Goal: Information Seeking & Learning: Check status

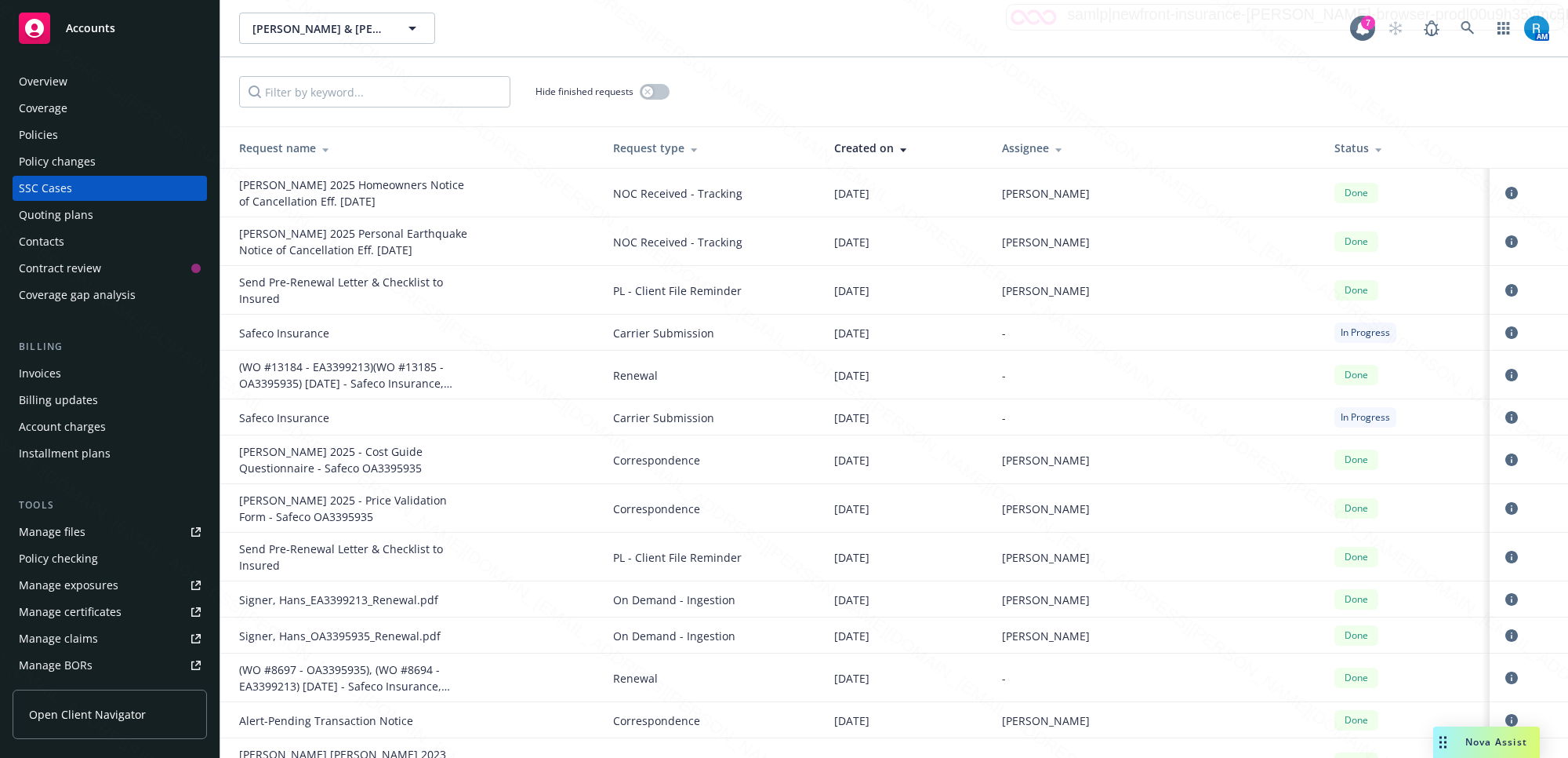
drag, startPoint x: 0, startPoint y: 0, endPoint x: 29, endPoint y: 187, distance: 189.2
click at [29, 187] on div "SSC Cases" at bounding box center [46, 188] width 53 height 25
click at [1506, 187] on icon "circleInformation" at bounding box center [1512, 193] width 13 height 13
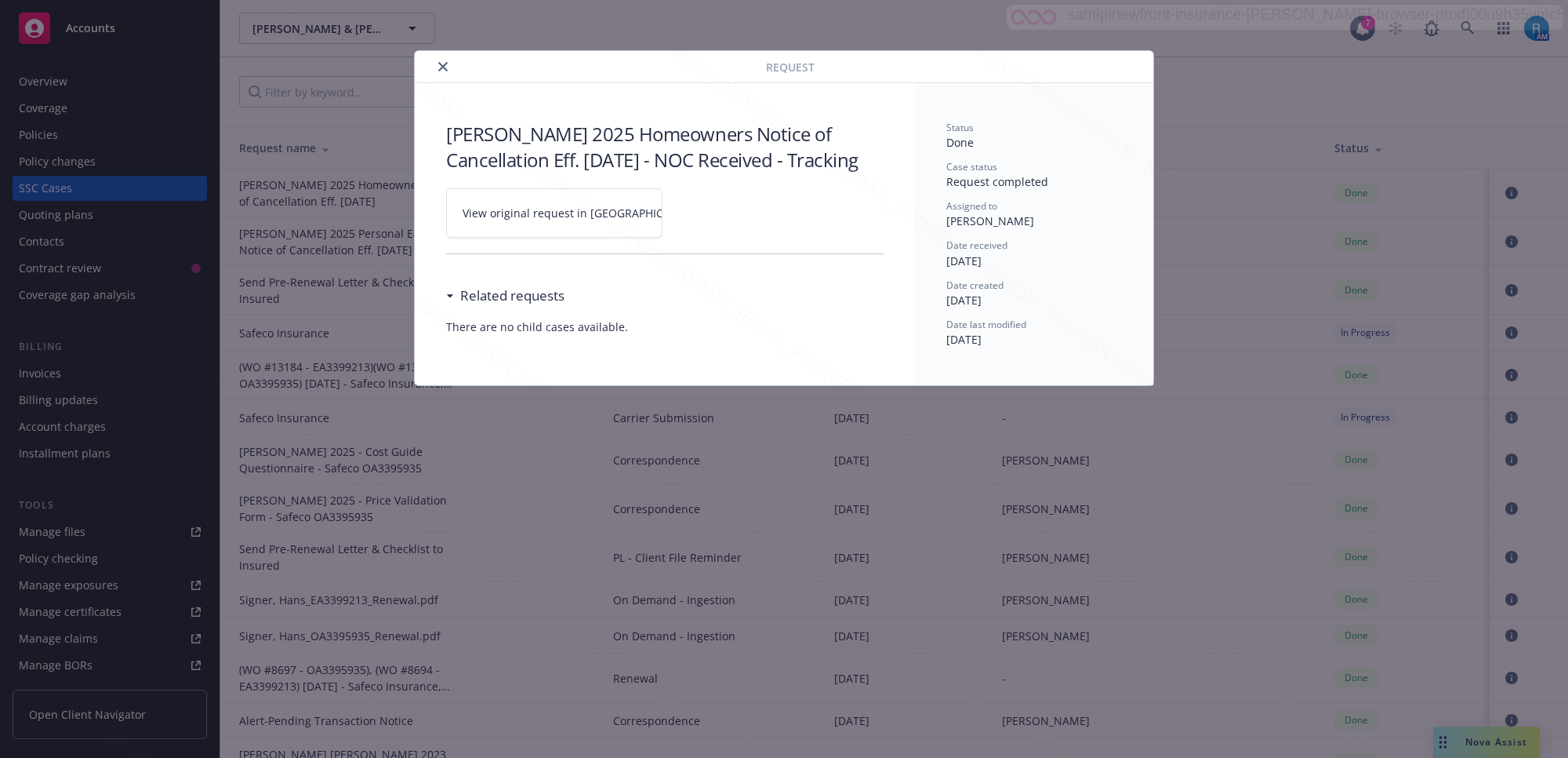
click at [707, 218] on icon at bounding box center [711, 213] width 9 height 9
click at [438, 66] on icon "close" at bounding box center [443, 66] width 9 height 9
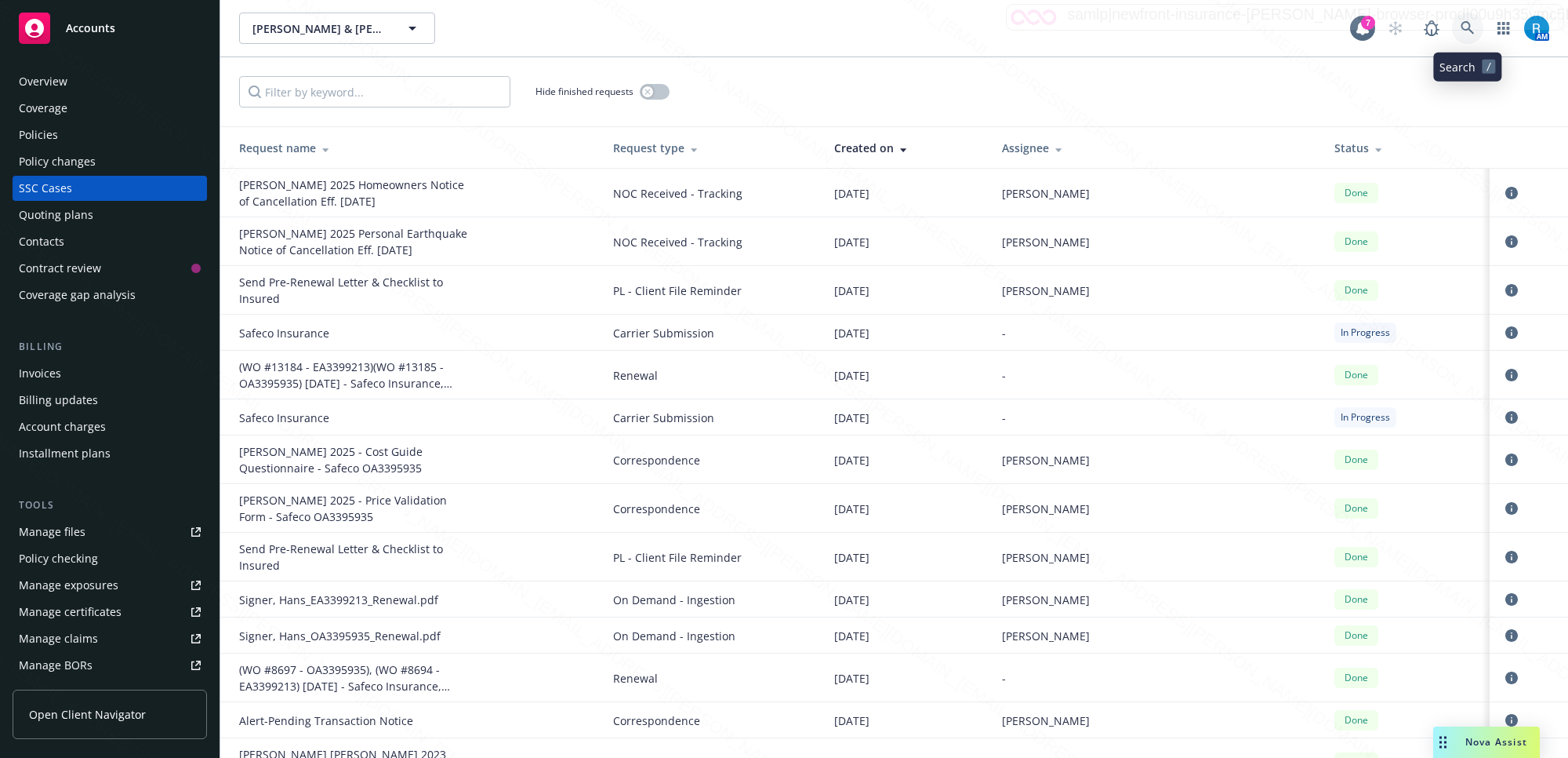
click at [1463, 28] on icon at bounding box center [1468, 28] width 14 height 14
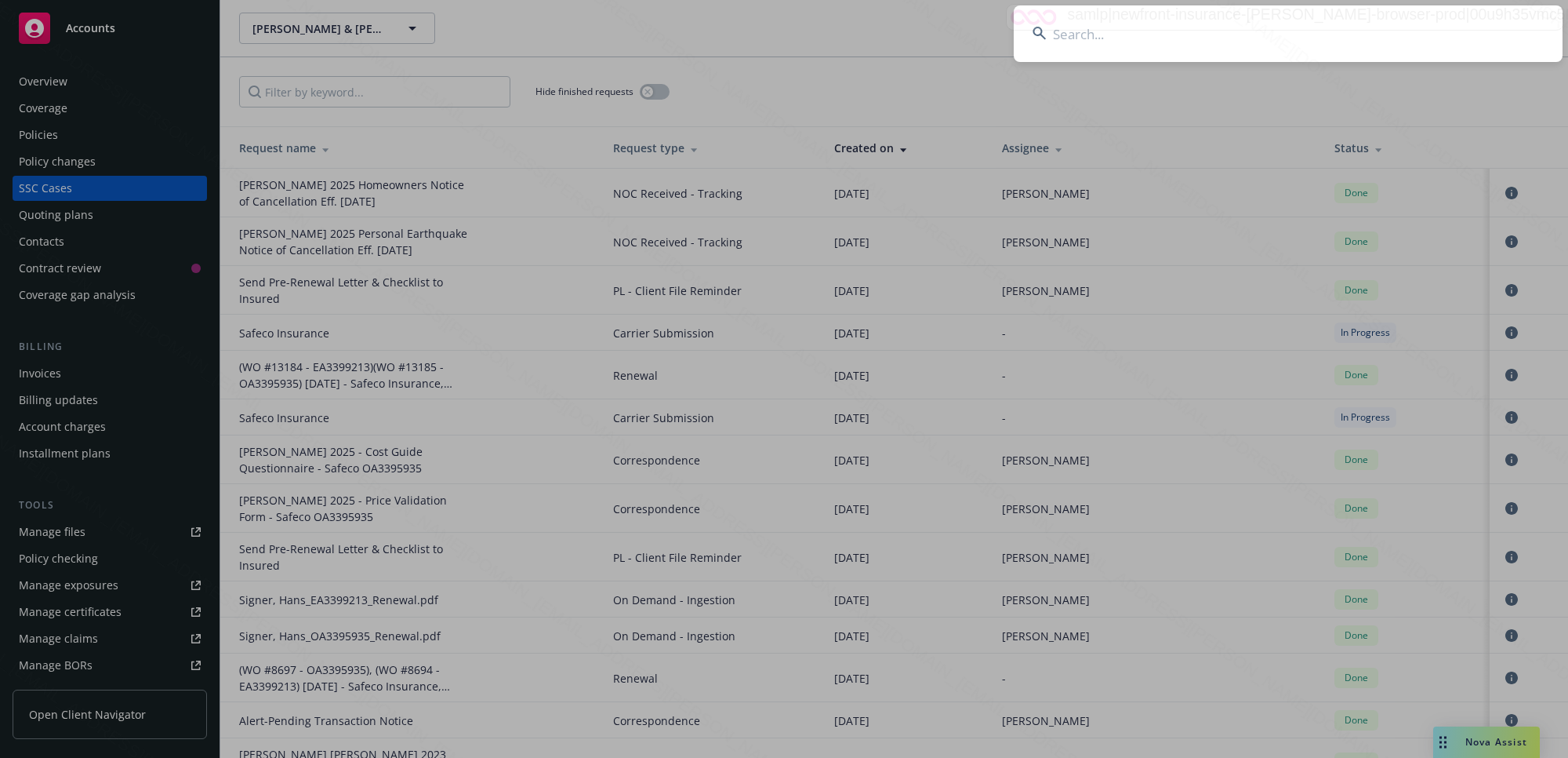
type input ": [PERSON_NAME] & [PERSON_NAME]"
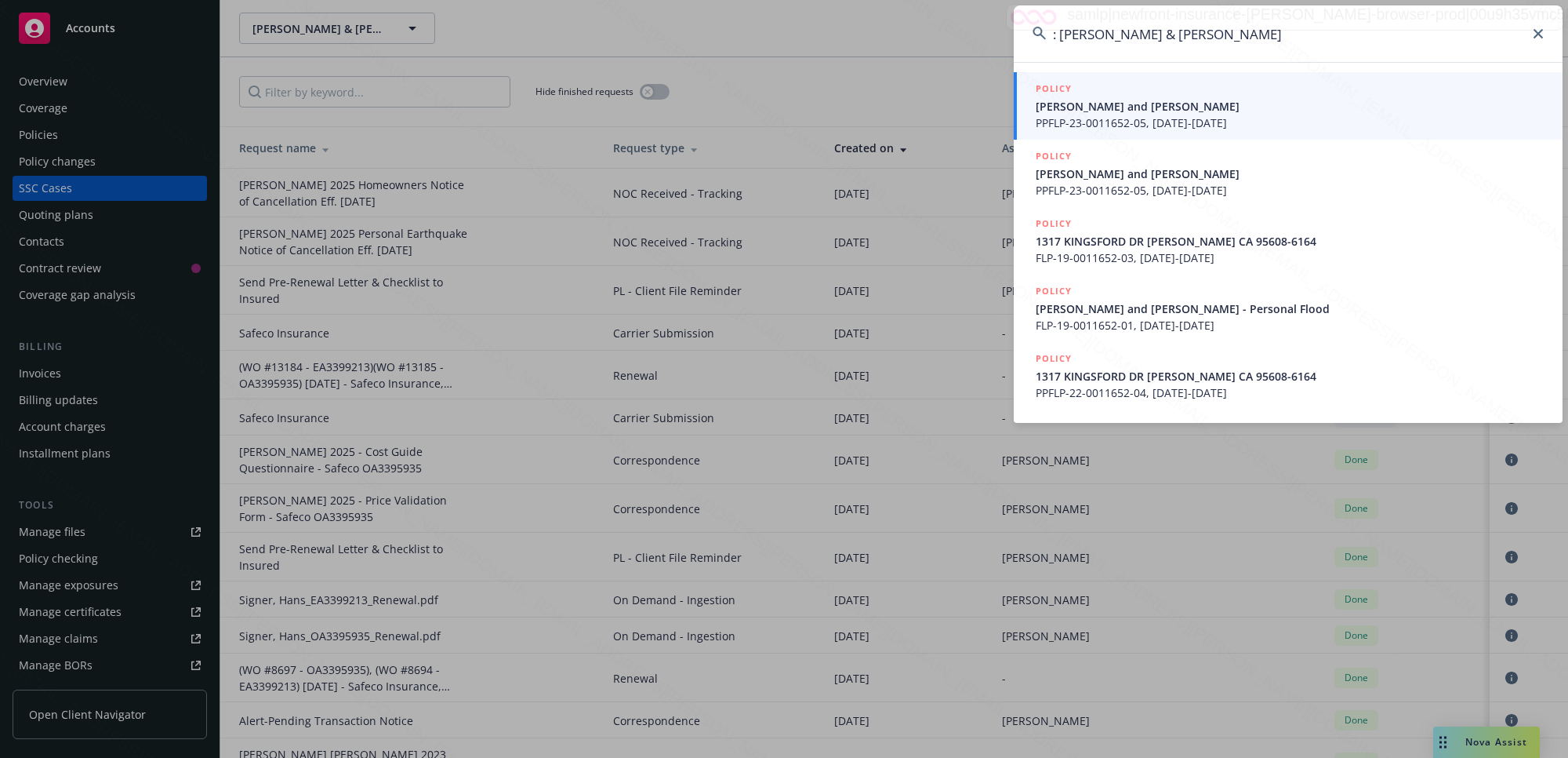
click at [1088, 120] on span "PPFLP-23-0011652-05, [DATE]-[DATE]" at bounding box center [1290, 122] width 508 height 16
